Goal: Transaction & Acquisition: Subscribe to service/newsletter

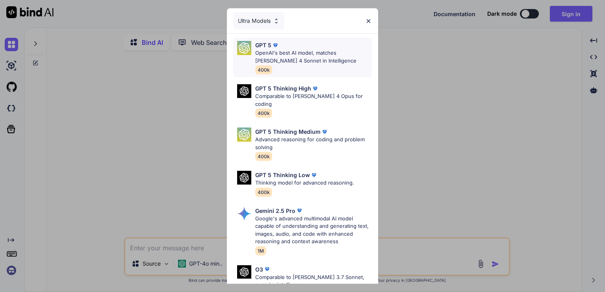
click at [326, 67] on div "GPT 5 OpenAI's best AI model, matches [PERSON_NAME] 4 Sonnet in Intelligence 40…" at bounding box center [313, 57] width 117 height 33
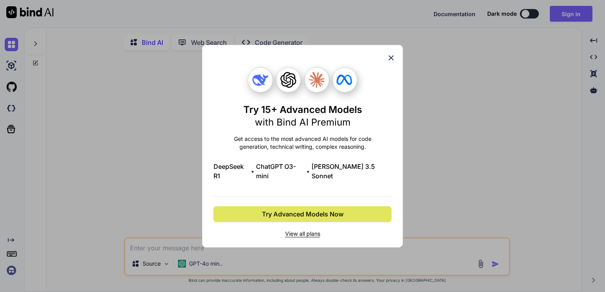
click at [319, 210] on span "Try Advanced Models Now" at bounding box center [303, 214] width 82 height 9
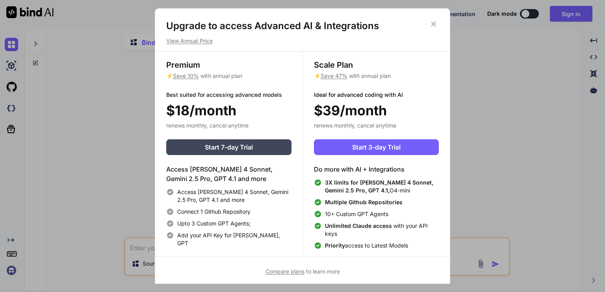
type textarea "x"
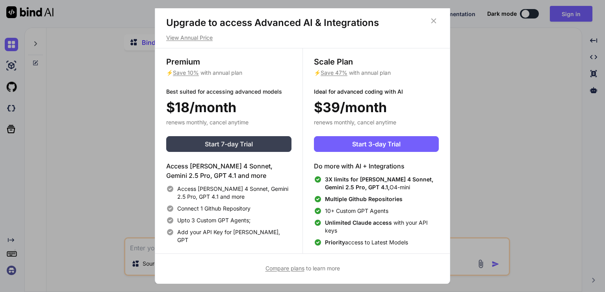
click at [241, 143] on span "Start 7-day Trial" at bounding box center [229, 143] width 48 height 9
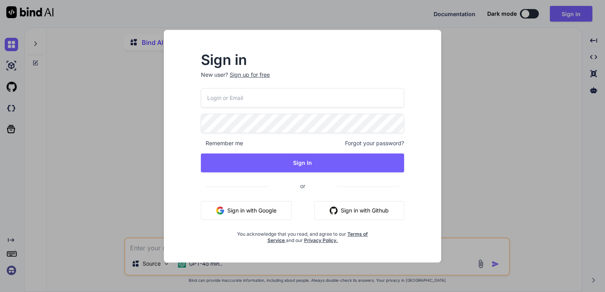
click at [281, 98] on input "email" at bounding box center [302, 97] width 203 height 19
type input "[EMAIL_ADDRESS][DOMAIN_NAME]"
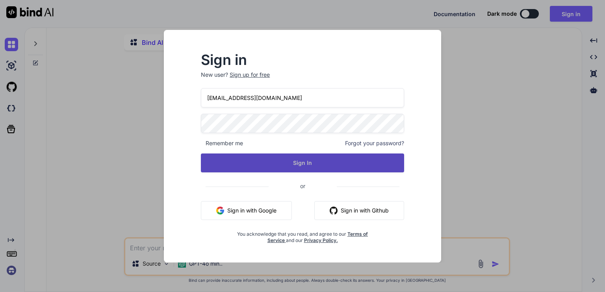
click at [300, 165] on button "Sign In" at bounding box center [302, 163] width 203 height 19
click at [278, 159] on button "Sign In" at bounding box center [302, 163] width 203 height 19
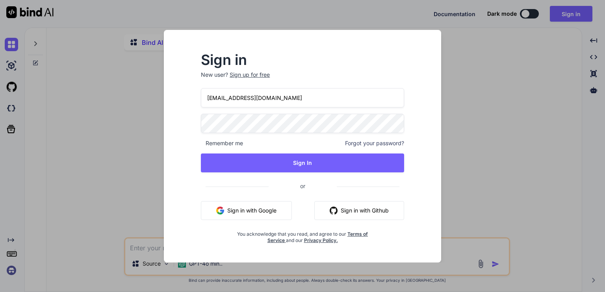
click at [260, 69] on div "Sign in New user? Sign up for free" at bounding box center [302, 71] width 203 height 35
click at [260, 74] on div "Sign up for free" at bounding box center [250, 75] width 40 height 8
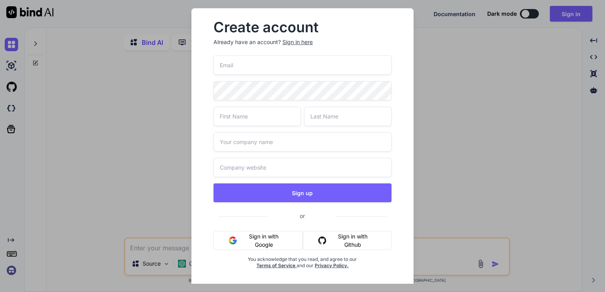
click at [260, 73] on input "email" at bounding box center [302, 65] width 178 height 19
type input "[EMAIL_ADDRESS][DOMAIN_NAME]"
type input "[PERSON_NAME]"
type input "Personal"
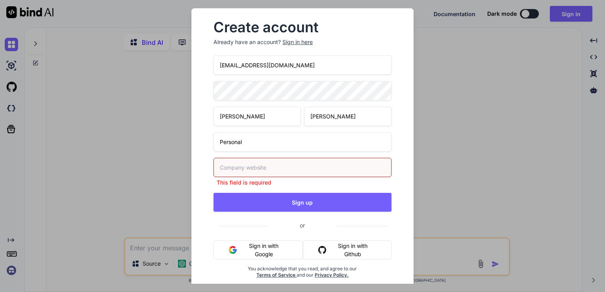
click at [311, 204] on div "[EMAIL_ADDRESS][DOMAIN_NAME] [PERSON_NAME] Personal This field is required Sign…" at bounding box center [302, 177] width 178 height 242
click at [294, 173] on input "text" at bounding box center [302, 167] width 178 height 19
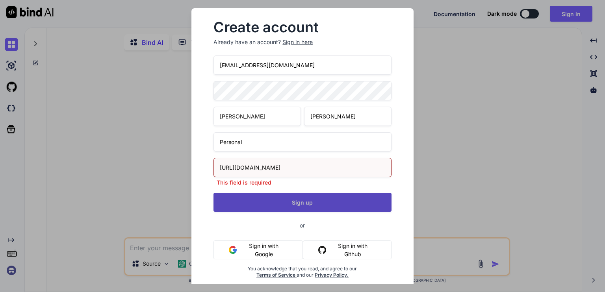
type input "[URL][DOMAIN_NAME]"
click at [299, 200] on button "Sign up" at bounding box center [302, 202] width 178 height 19
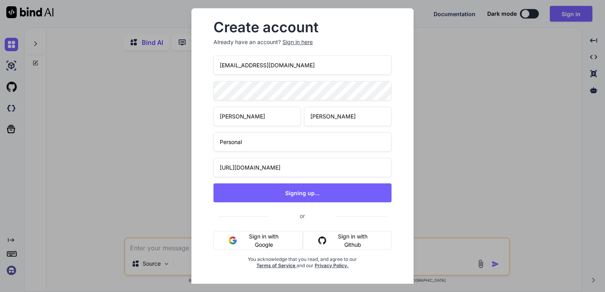
type textarea "x"
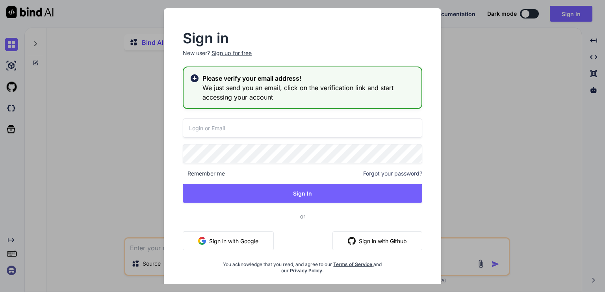
click at [318, 134] on input "email" at bounding box center [302, 128] width 239 height 19
type input "[EMAIL_ADDRESS][DOMAIN_NAME]"
